Goal: Task Accomplishment & Management: Use online tool/utility

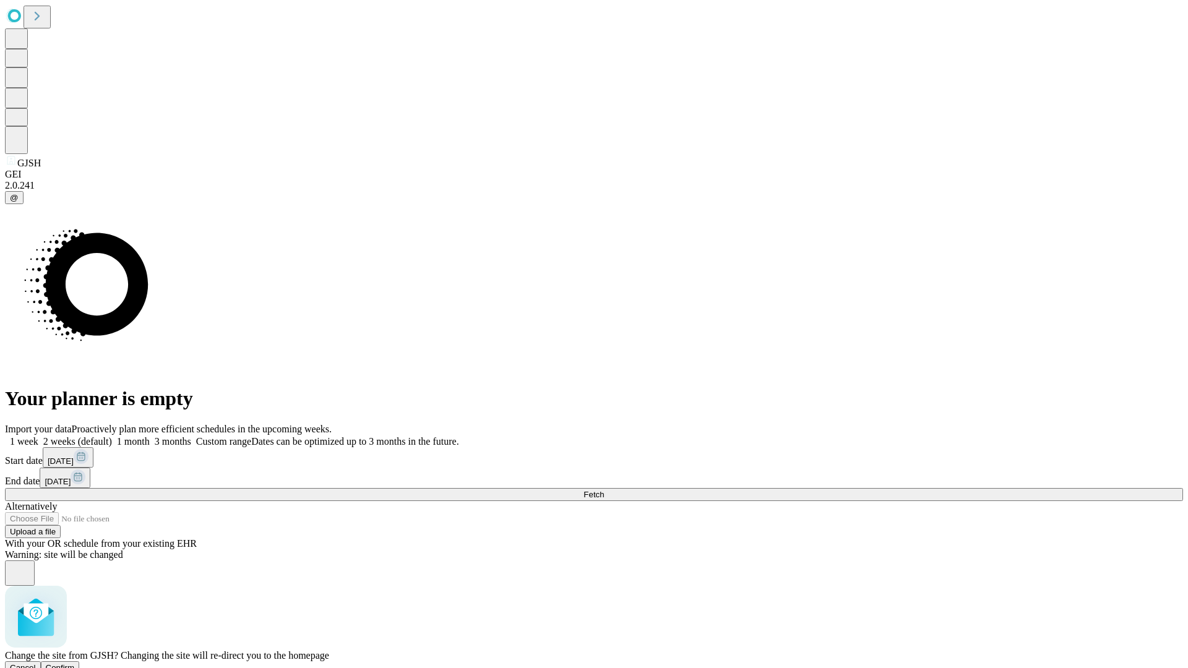
click at [75, 663] on span "Confirm" at bounding box center [60, 667] width 29 height 9
click at [150, 436] on label "1 month" at bounding box center [131, 441] width 38 height 11
click at [604, 490] on span "Fetch" at bounding box center [593, 494] width 20 height 9
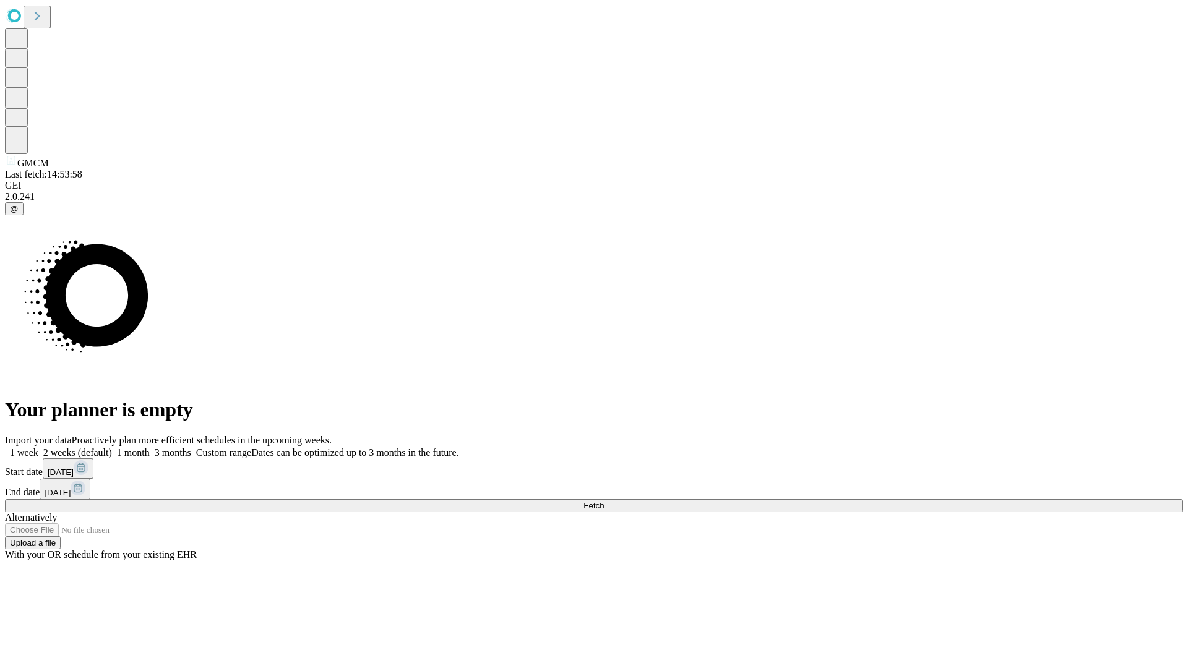
click at [150, 447] on label "1 month" at bounding box center [131, 452] width 38 height 11
click at [604, 501] on span "Fetch" at bounding box center [593, 505] width 20 height 9
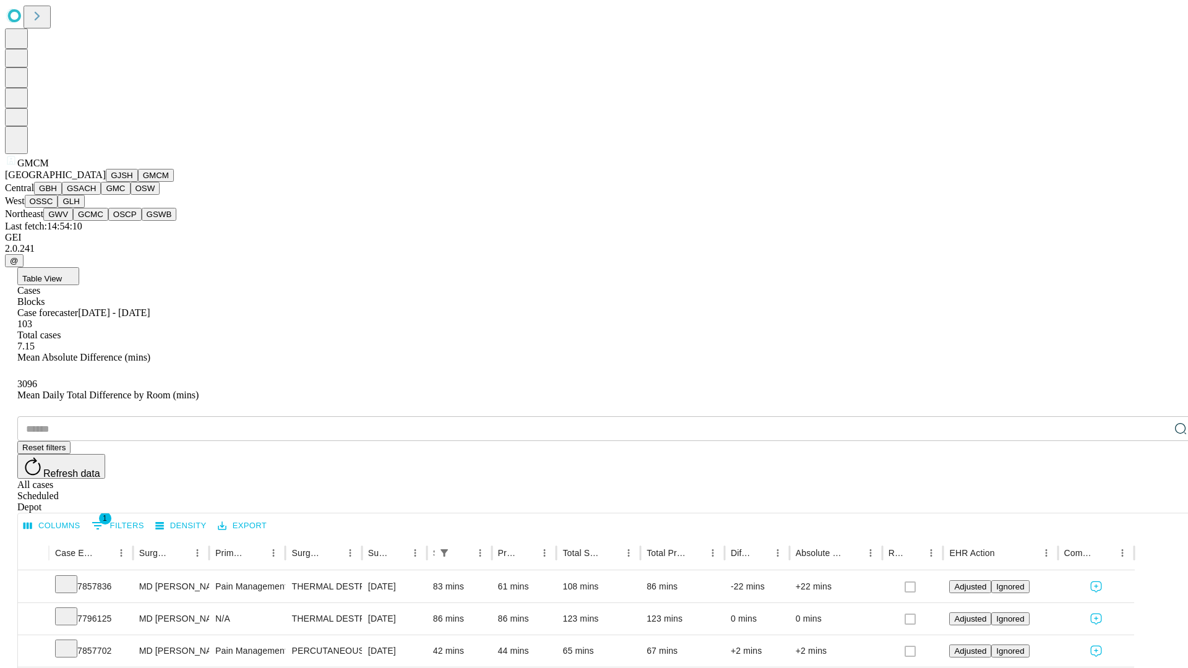
click at [62, 195] on button "GBH" at bounding box center [48, 188] width 28 height 13
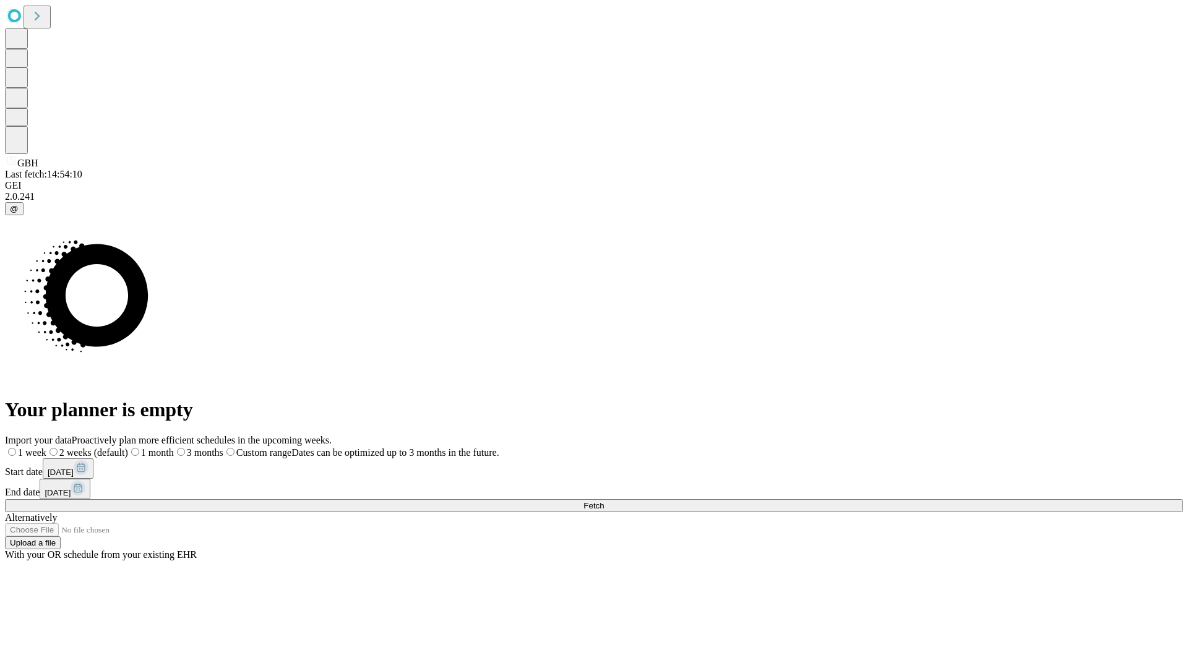
click at [174, 447] on label "1 month" at bounding box center [151, 452] width 46 height 11
click at [604, 501] on span "Fetch" at bounding box center [593, 505] width 20 height 9
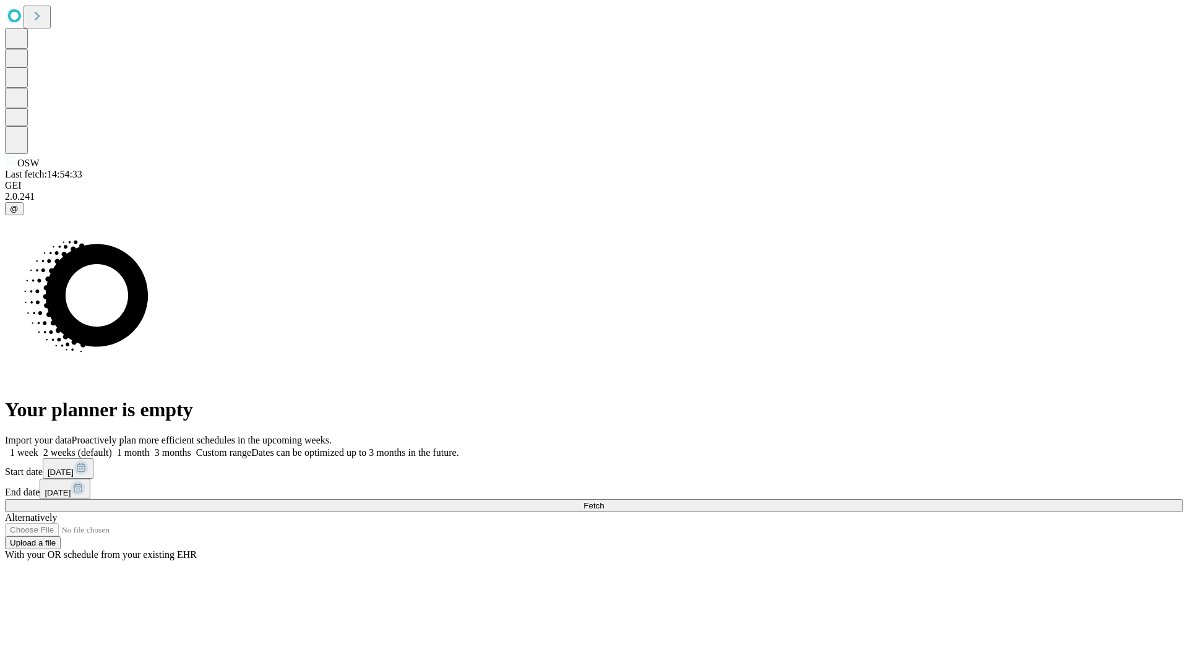
click at [150, 447] on label "1 month" at bounding box center [131, 452] width 38 height 11
click at [604, 501] on span "Fetch" at bounding box center [593, 505] width 20 height 9
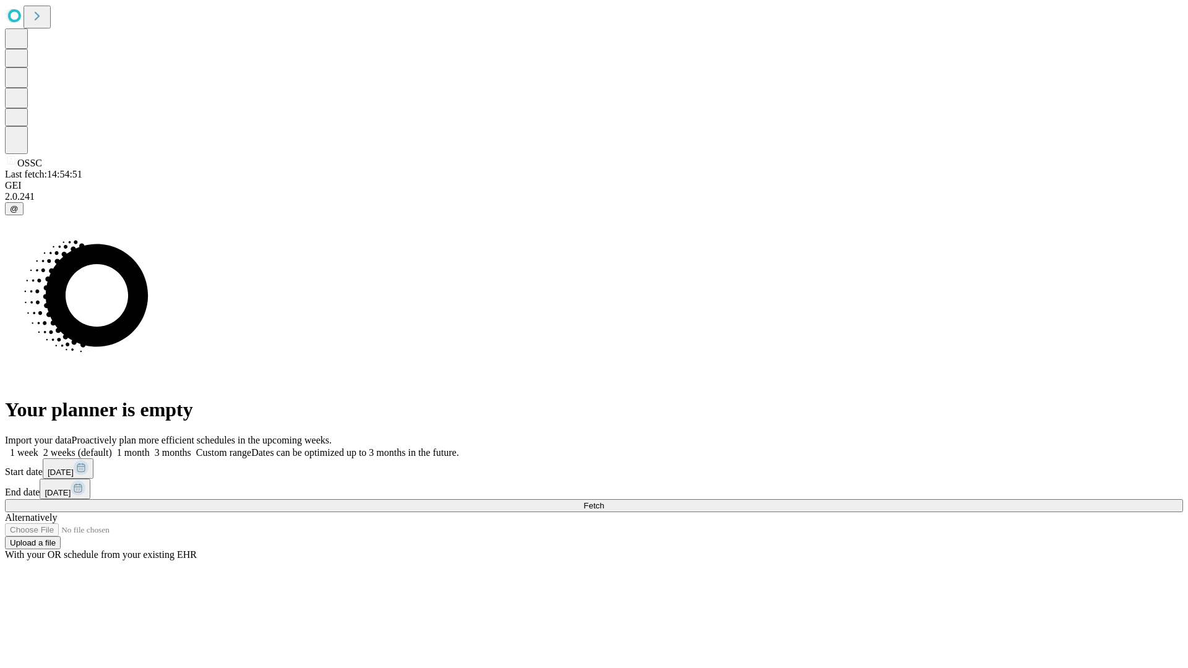
click at [150, 447] on label "1 month" at bounding box center [131, 452] width 38 height 11
click at [604, 501] on span "Fetch" at bounding box center [593, 505] width 20 height 9
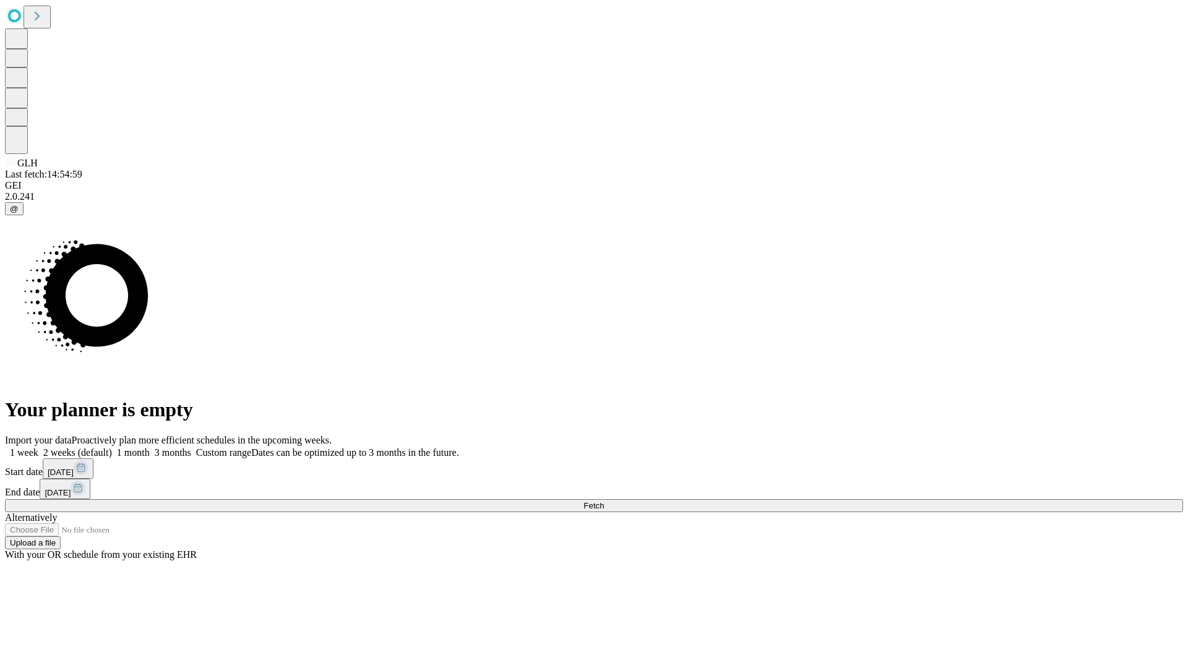
click at [150, 447] on label "1 month" at bounding box center [131, 452] width 38 height 11
click at [604, 501] on span "Fetch" at bounding box center [593, 505] width 20 height 9
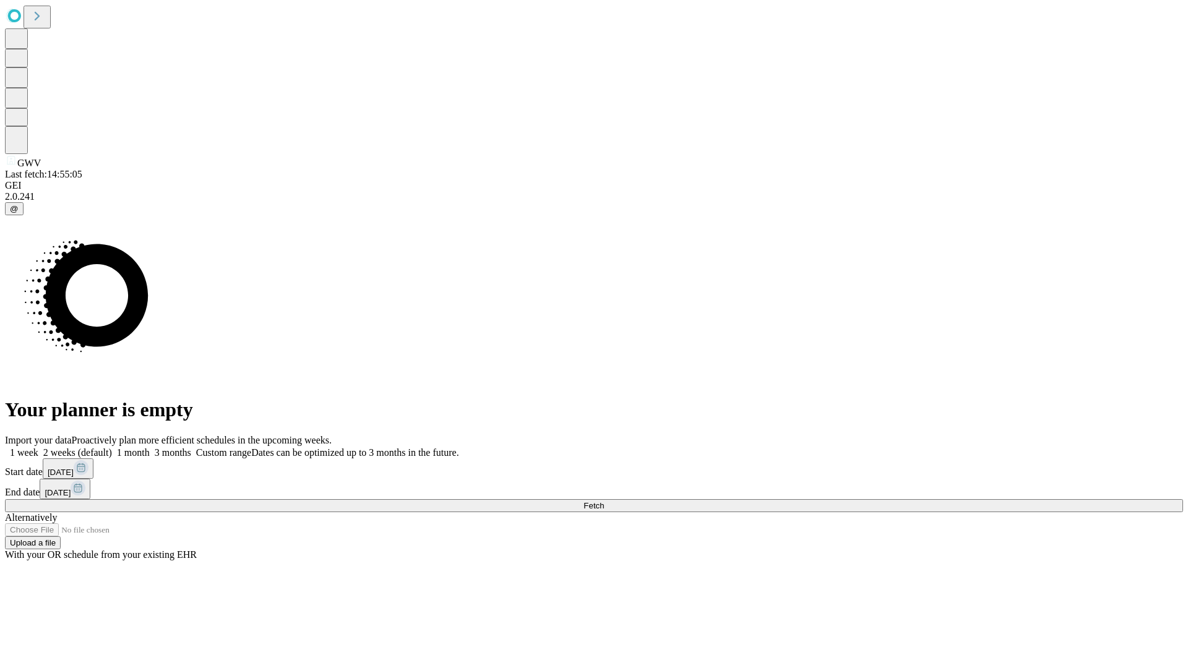
click at [150, 447] on label "1 month" at bounding box center [131, 452] width 38 height 11
click at [604, 501] on span "Fetch" at bounding box center [593, 505] width 20 height 9
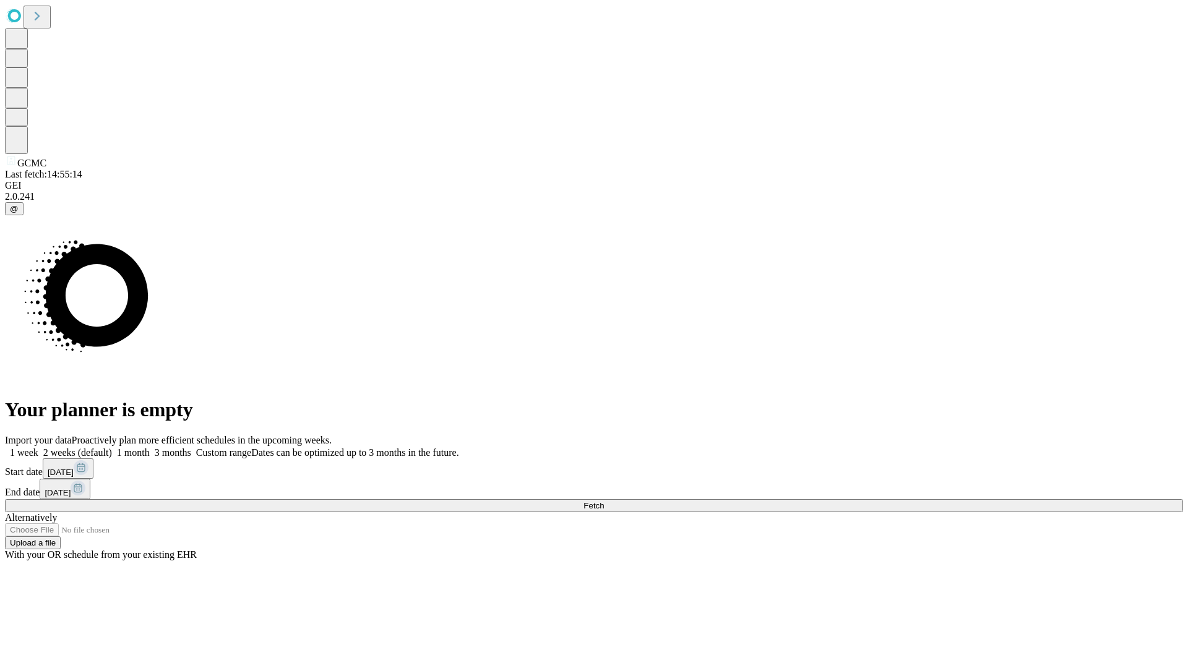
click at [150, 447] on label "1 month" at bounding box center [131, 452] width 38 height 11
click at [604, 501] on span "Fetch" at bounding box center [593, 505] width 20 height 9
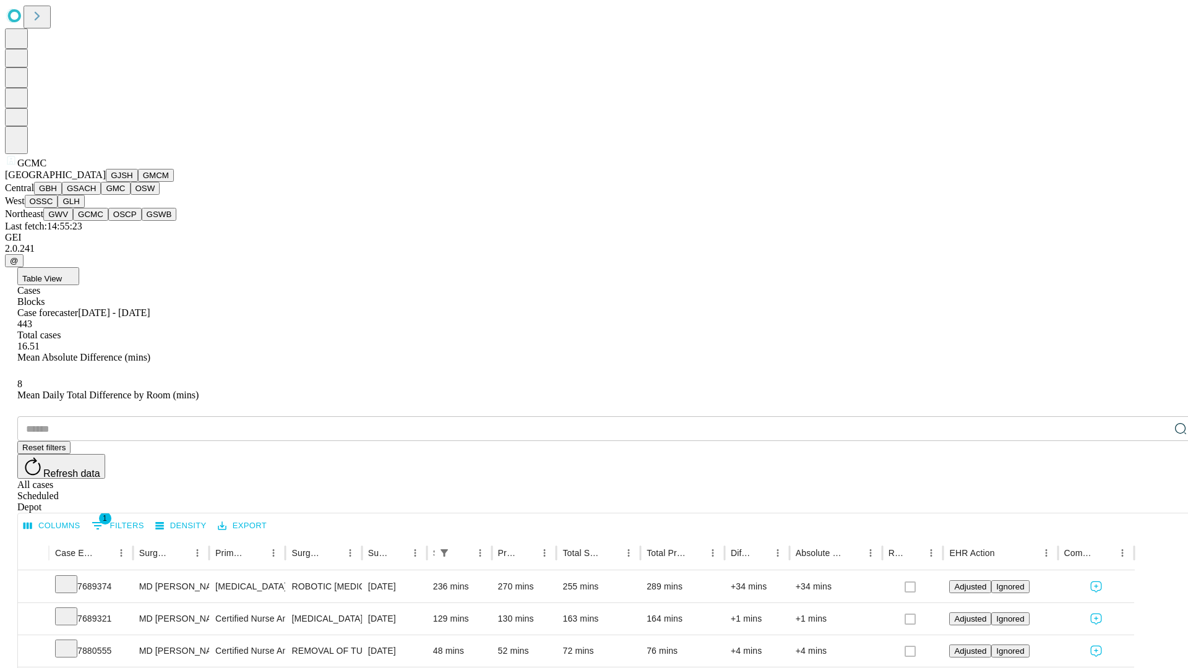
click at [108, 221] on button "OSCP" at bounding box center [124, 214] width 33 height 13
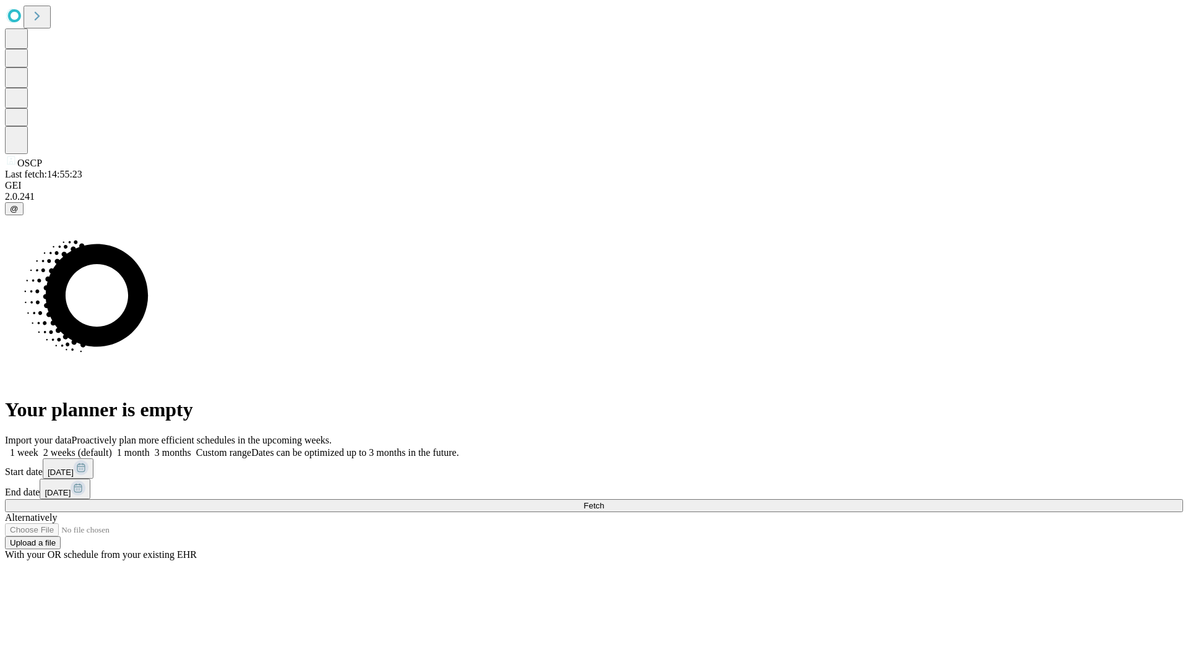
click at [150, 447] on label "1 month" at bounding box center [131, 452] width 38 height 11
click at [604, 501] on span "Fetch" at bounding box center [593, 505] width 20 height 9
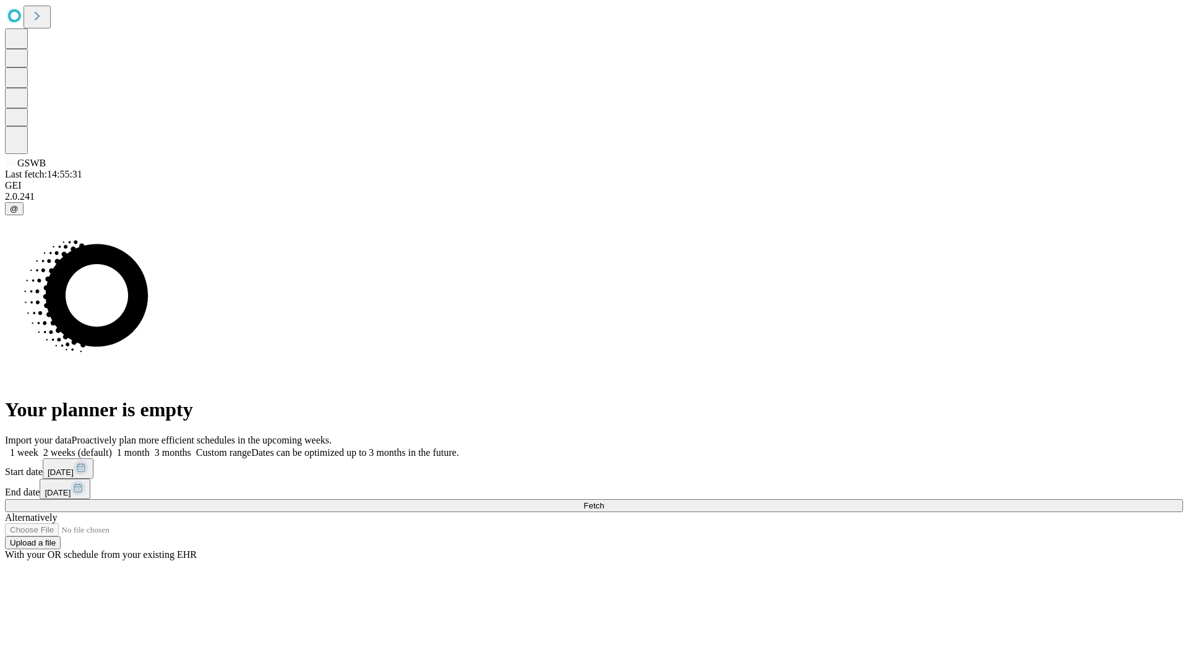
click at [150, 447] on label "1 month" at bounding box center [131, 452] width 38 height 11
click at [604, 501] on span "Fetch" at bounding box center [593, 505] width 20 height 9
